Goal: Transaction & Acquisition: Subscribe to service/newsletter

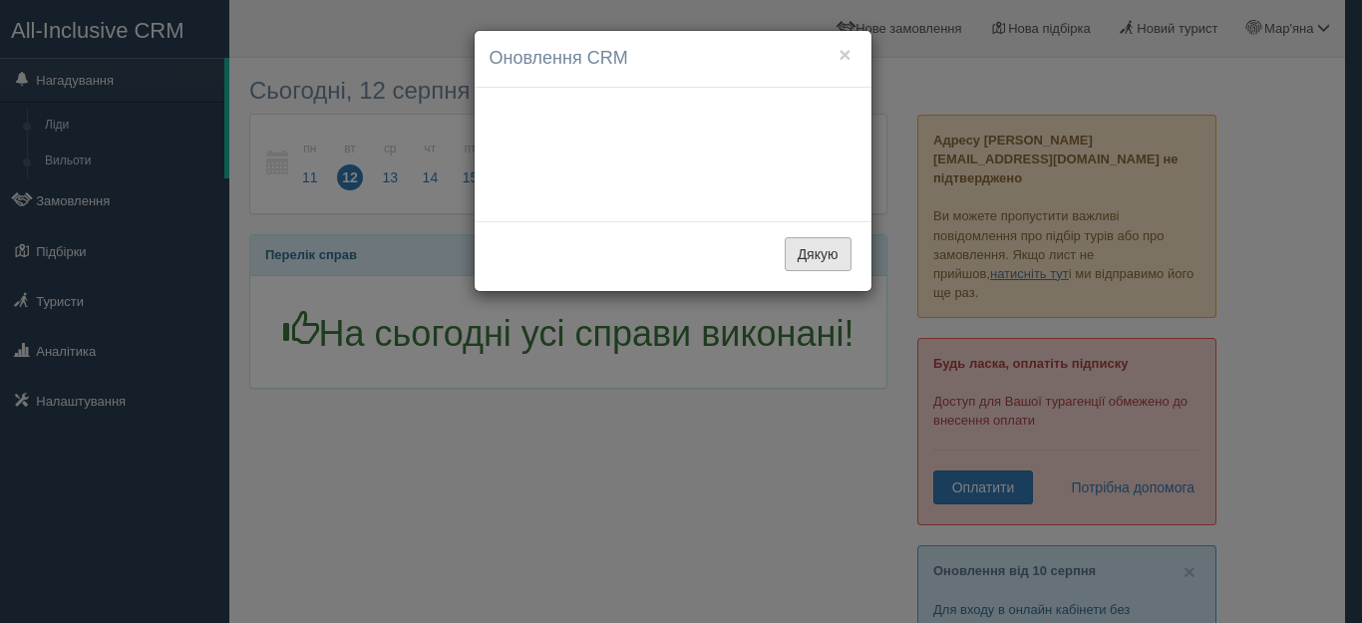
click at [810, 221] on div "Дякую" at bounding box center [673, 256] width 397 height 70
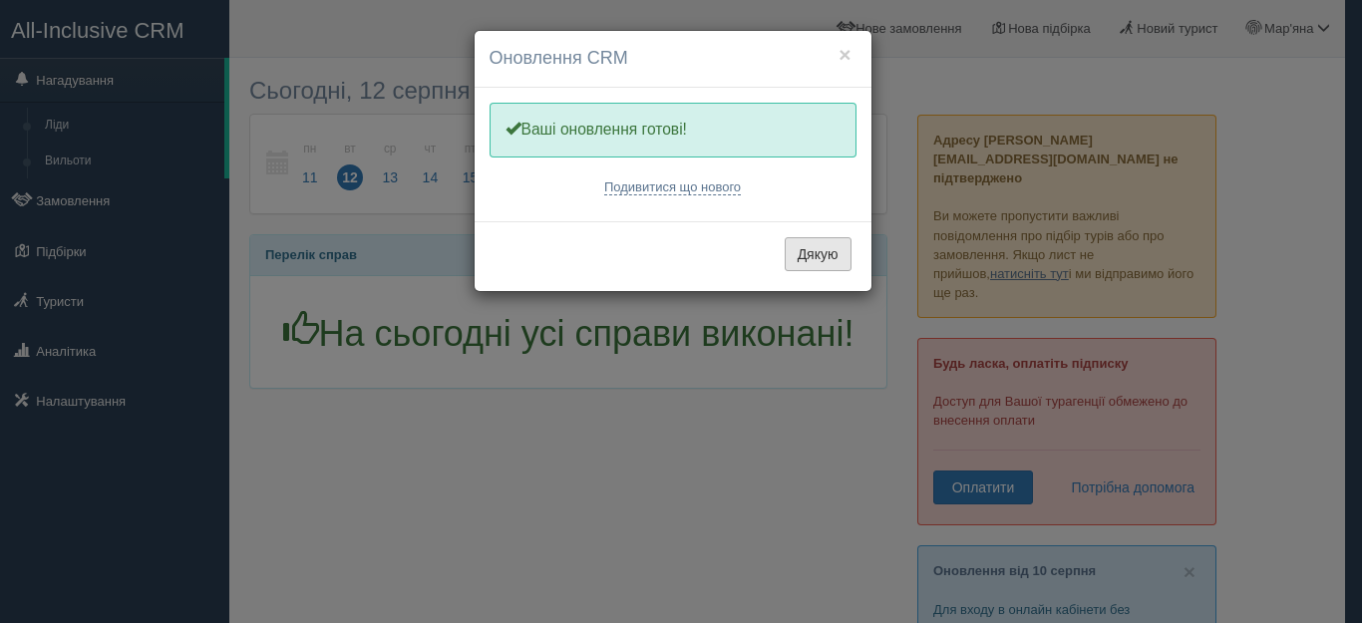
click at [809, 248] on button "Дякую" at bounding box center [818, 254] width 67 height 34
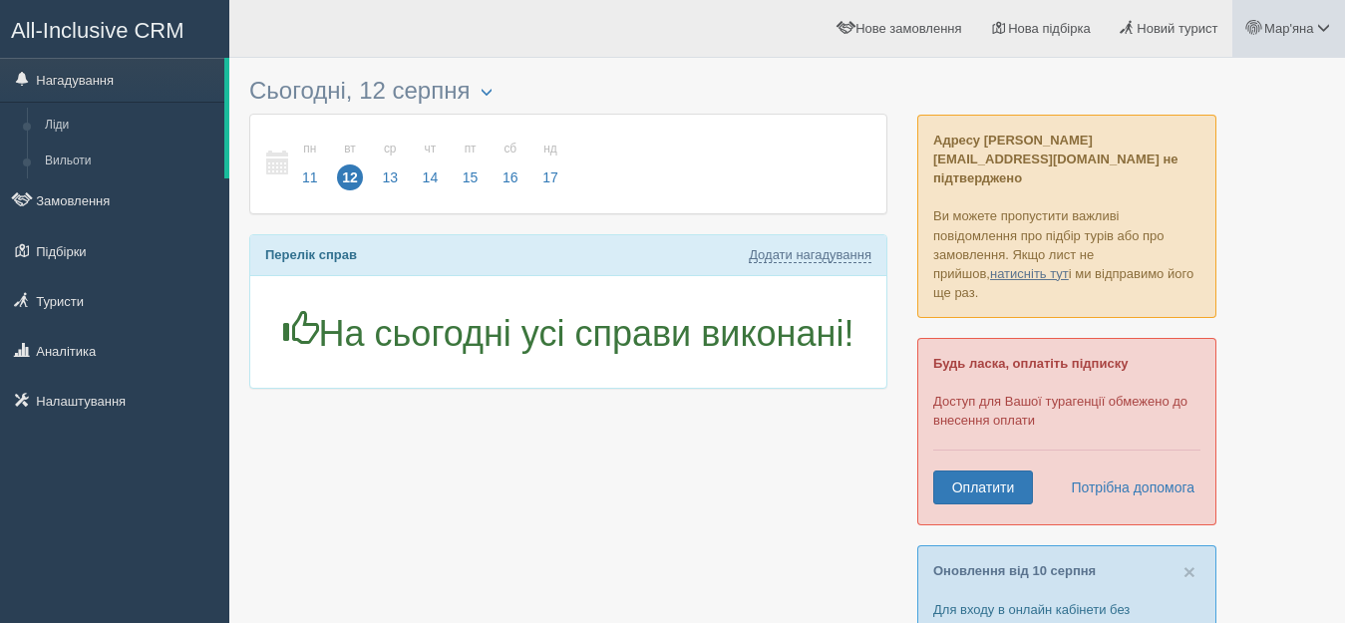
click at [1331, 28] on link "Мар'яна" at bounding box center [1289, 28] width 113 height 57
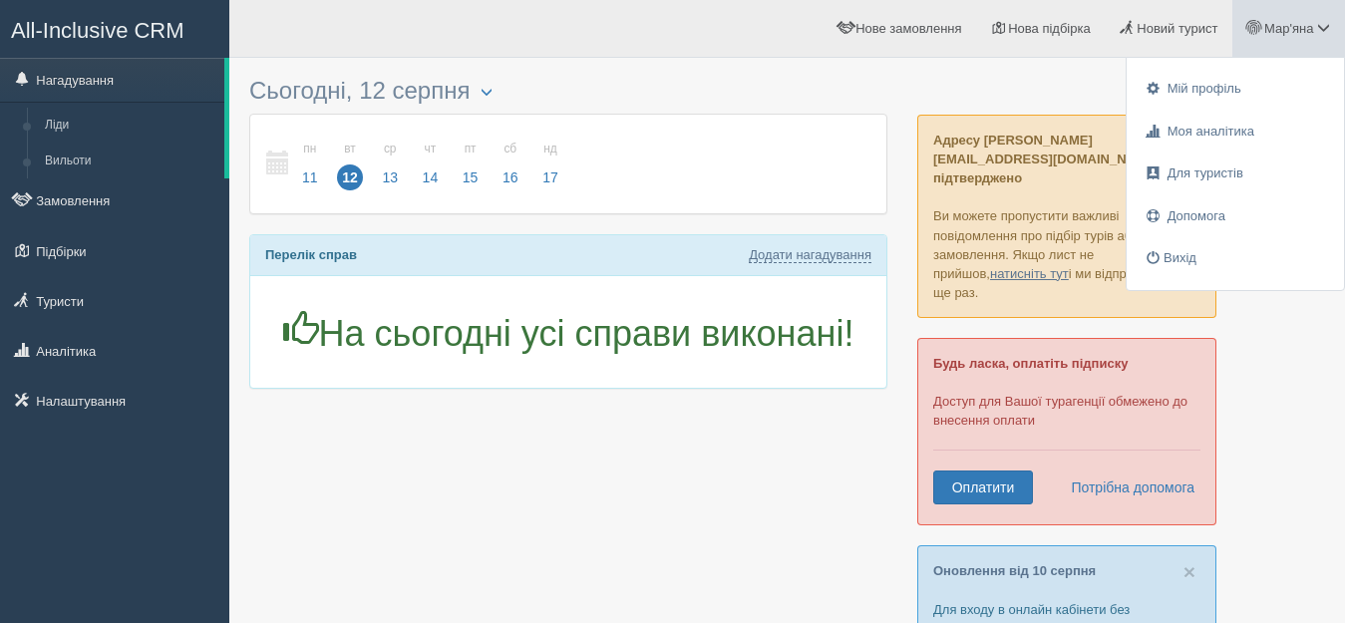
click at [1331, 28] on link "Мар'яна" at bounding box center [1289, 28] width 113 height 57
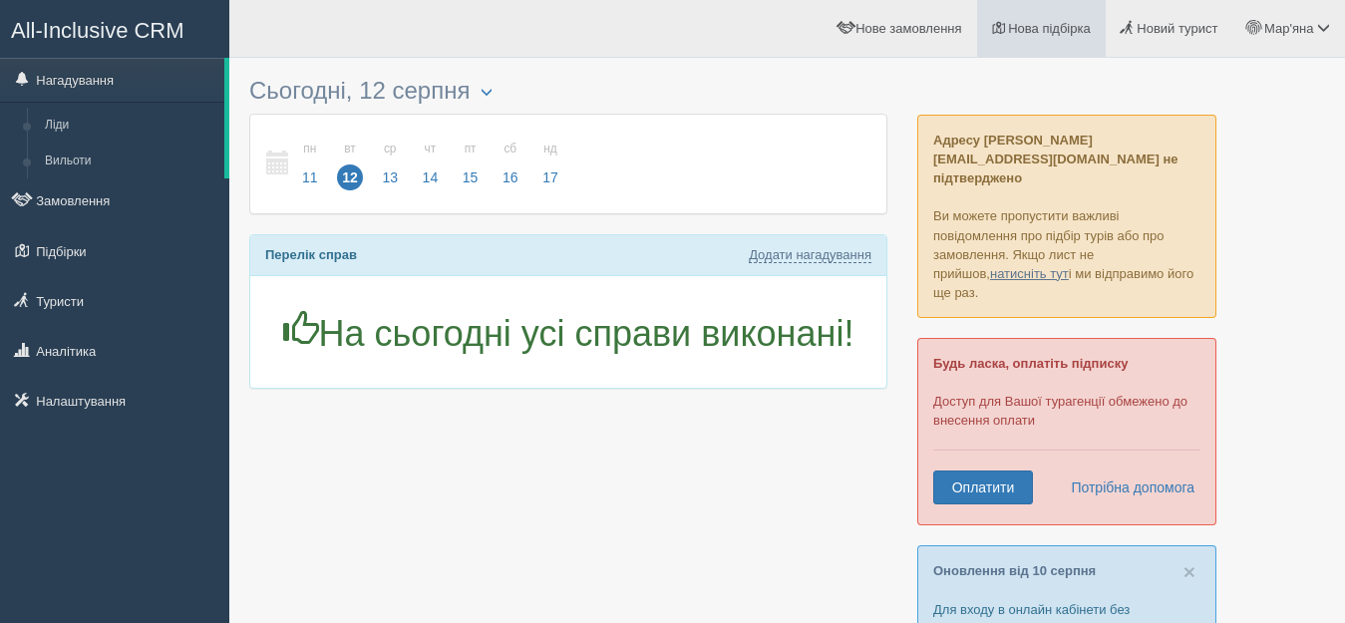
click at [1014, 31] on span "Нова підбірка" at bounding box center [1049, 28] width 83 height 15
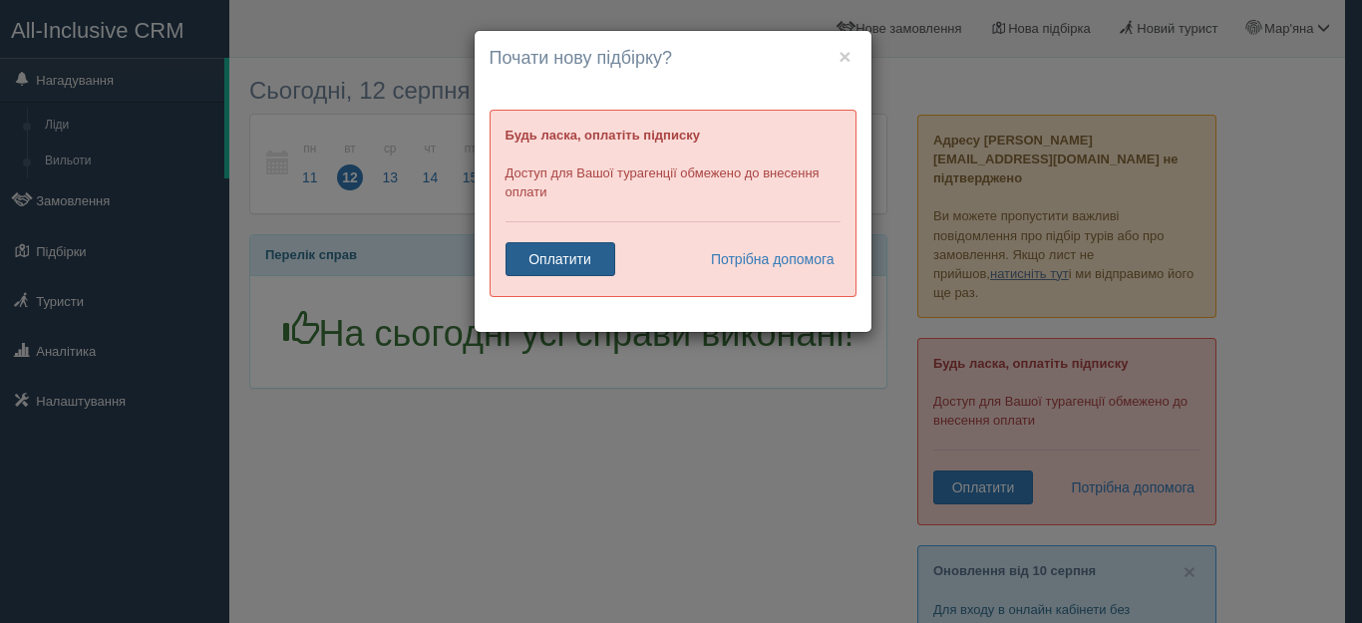
click at [542, 257] on link "Оплатити" at bounding box center [561, 259] width 110 height 34
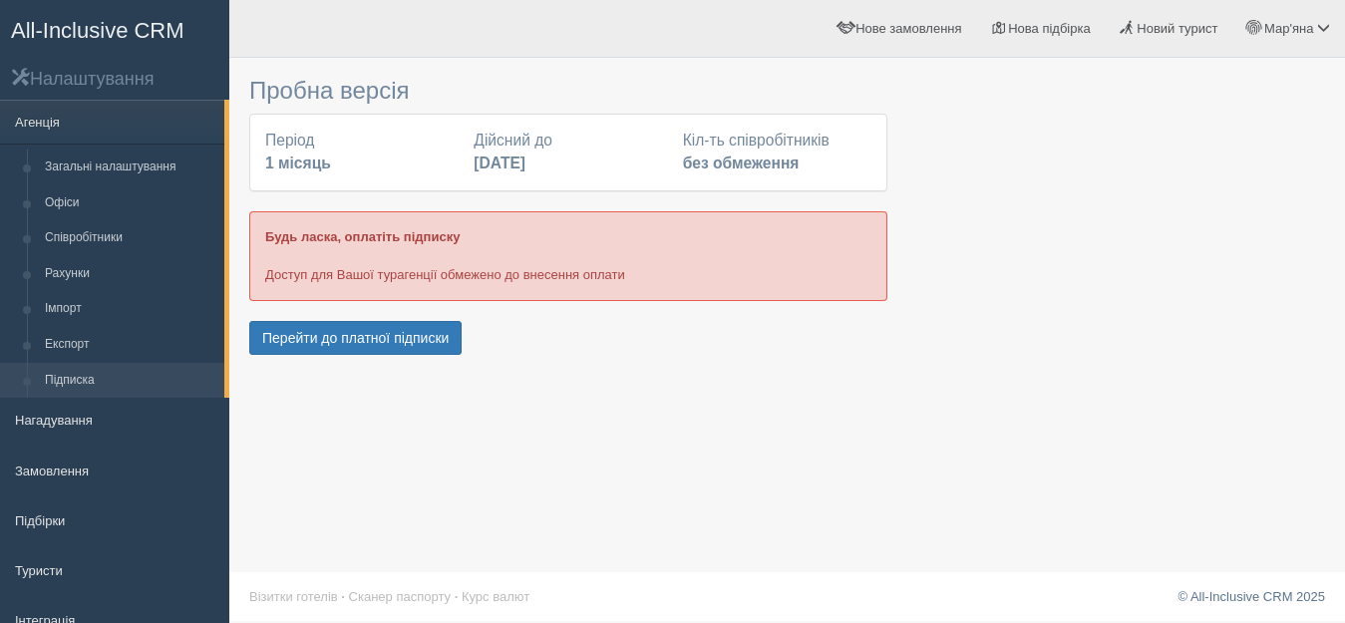
click at [315, 143] on div "Період 1 місяць" at bounding box center [359, 153] width 208 height 46
click at [526, 164] on b "27 червня 2023" at bounding box center [500, 163] width 52 height 17
click at [383, 334] on button "Перейти до платної підписки" at bounding box center [355, 338] width 212 height 34
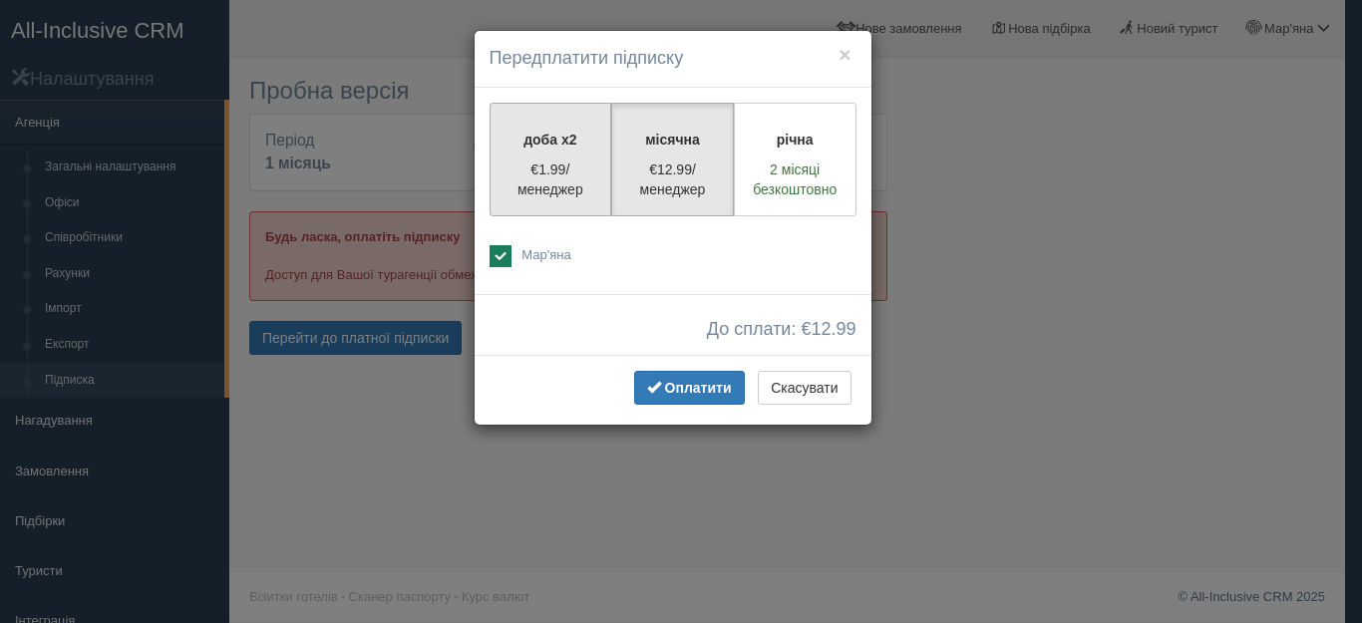
click at [555, 156] on label "доба x2 €1.99/менеджер" at bounding box center [551, 160] width 123 height 114
radio input "true"
click at [681, 127] on label "місячна €12.99/менеджер" at bounding box center [672, 160] width 123 height 114
radio input "true"
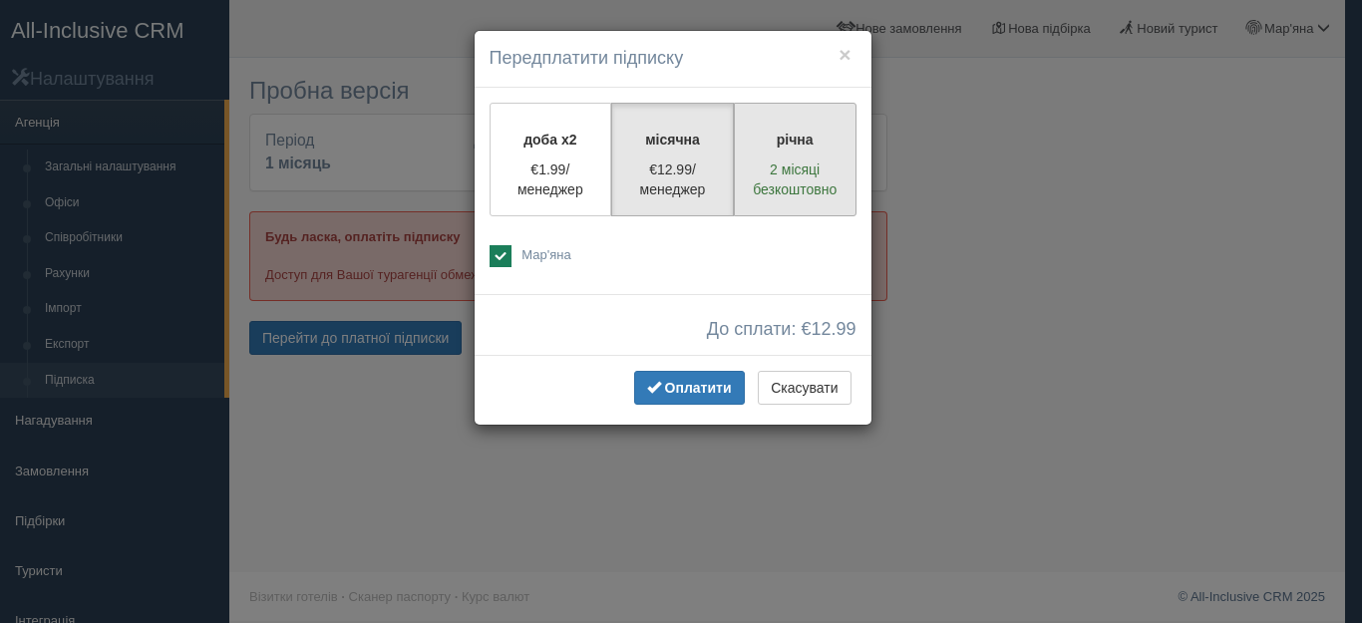
click at [781, 168] on p "2 місяці безкоштовно" at bounding box center [795, 180] width 97 height 40
radio input "true"
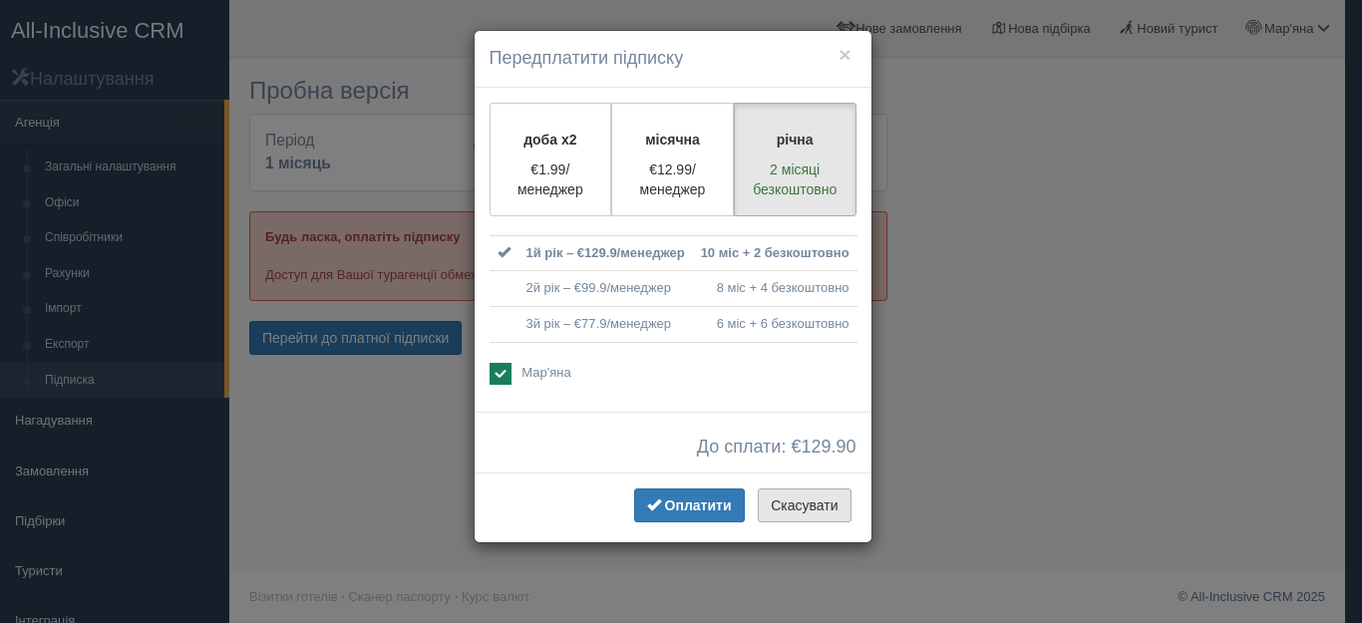
click at [792, 506] on button "Скасувати" at bounding box center [804, 506] width 93 height 34
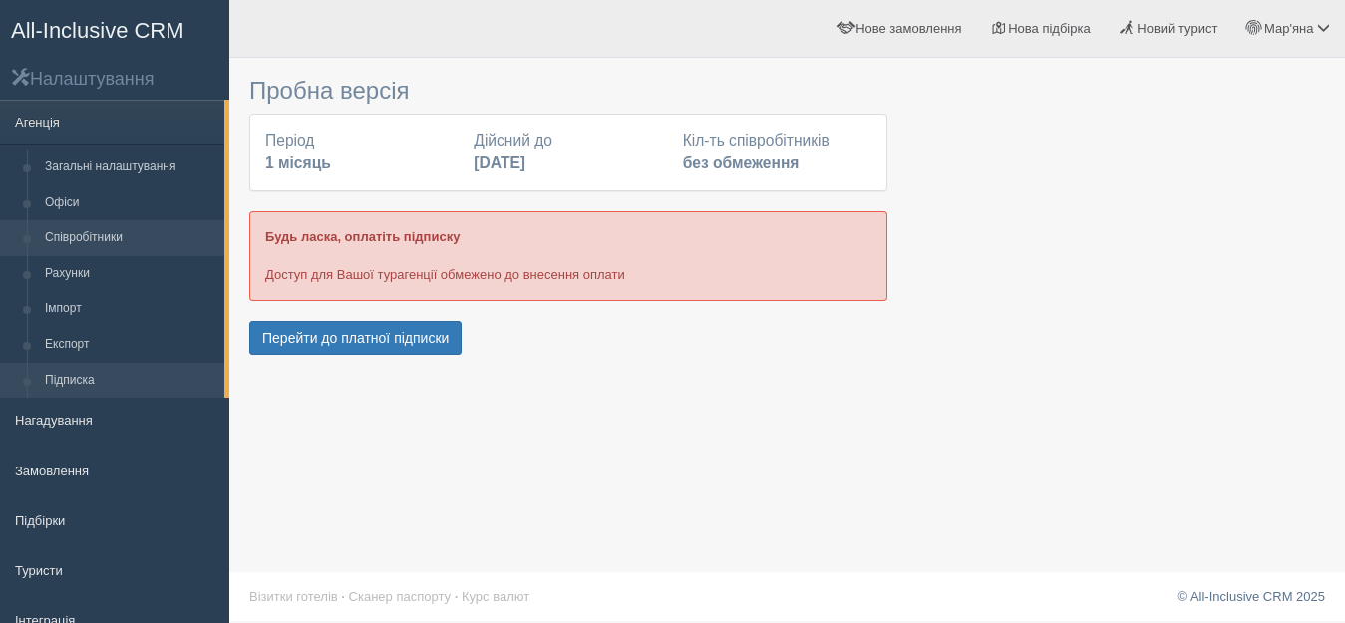
click at [128, 229] on link "Співробітники" at bounding box center [130, 238] width 188 height 36
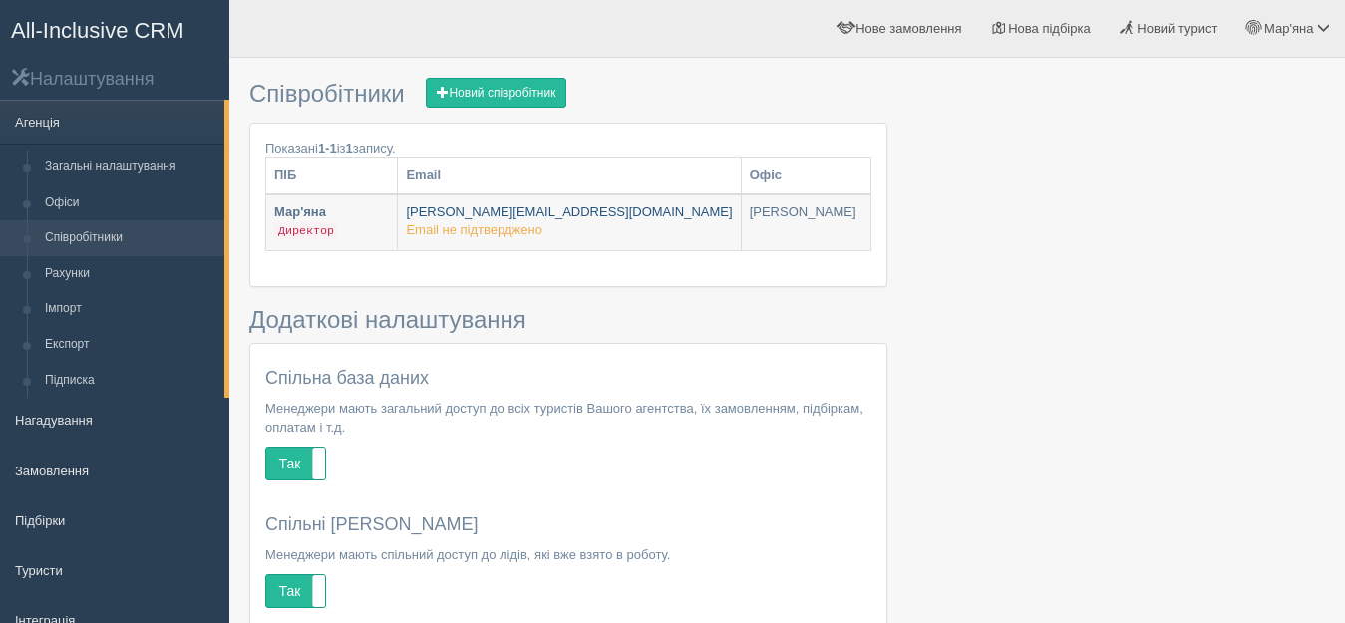
click at [542, 228] on span "Email не підтверджено" at bounding box center [474, 229] width 136 height 15
